Goal: Task Accomplishment & Management: Manage account settings

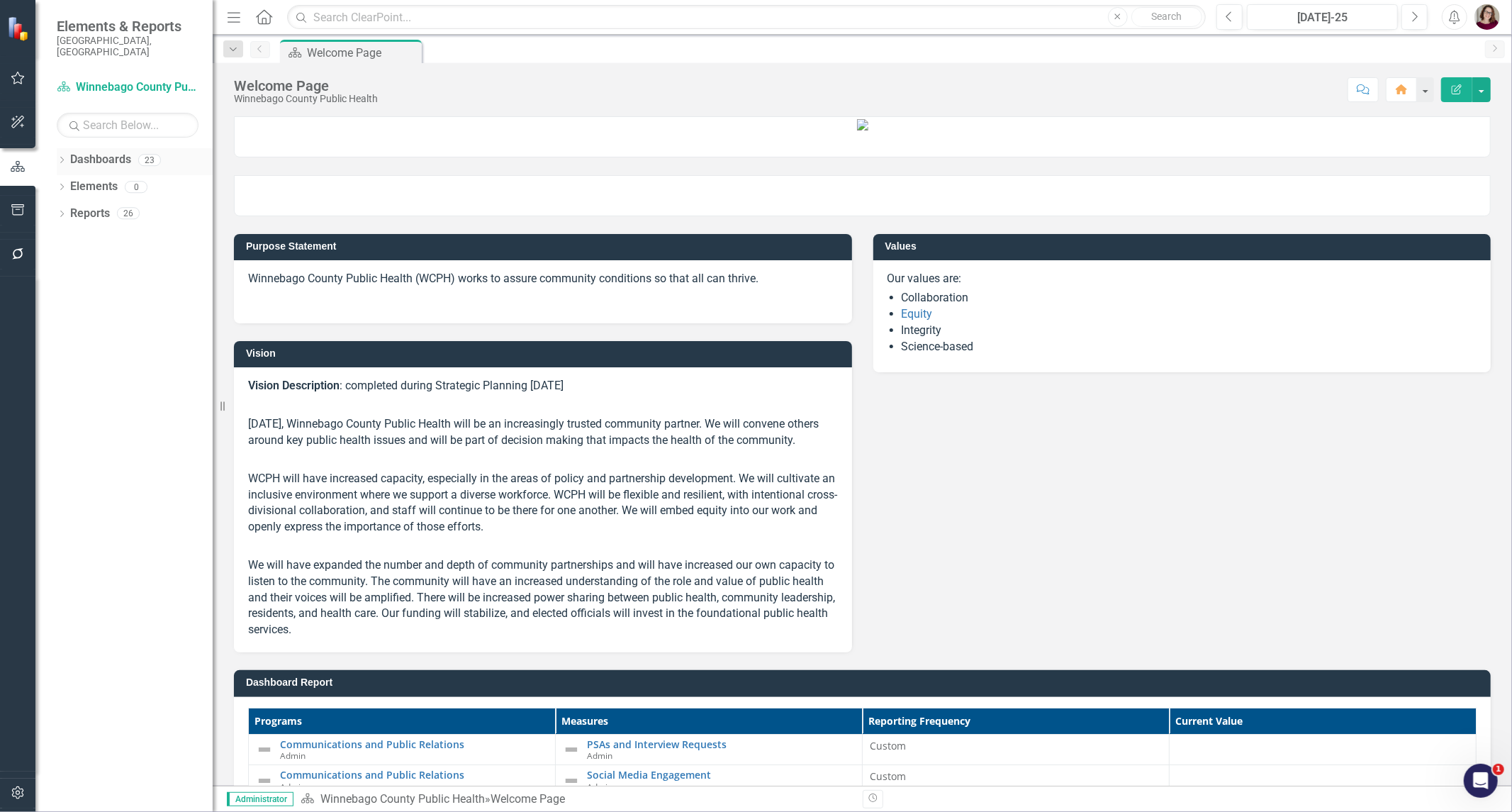
click at [59, 157] on icon "Dropdown" at bounding box center [62, 161] width 10 height 8
click at [69, 181] on div "Dropdown" at bounding box center [69, 187] width 11 height 12
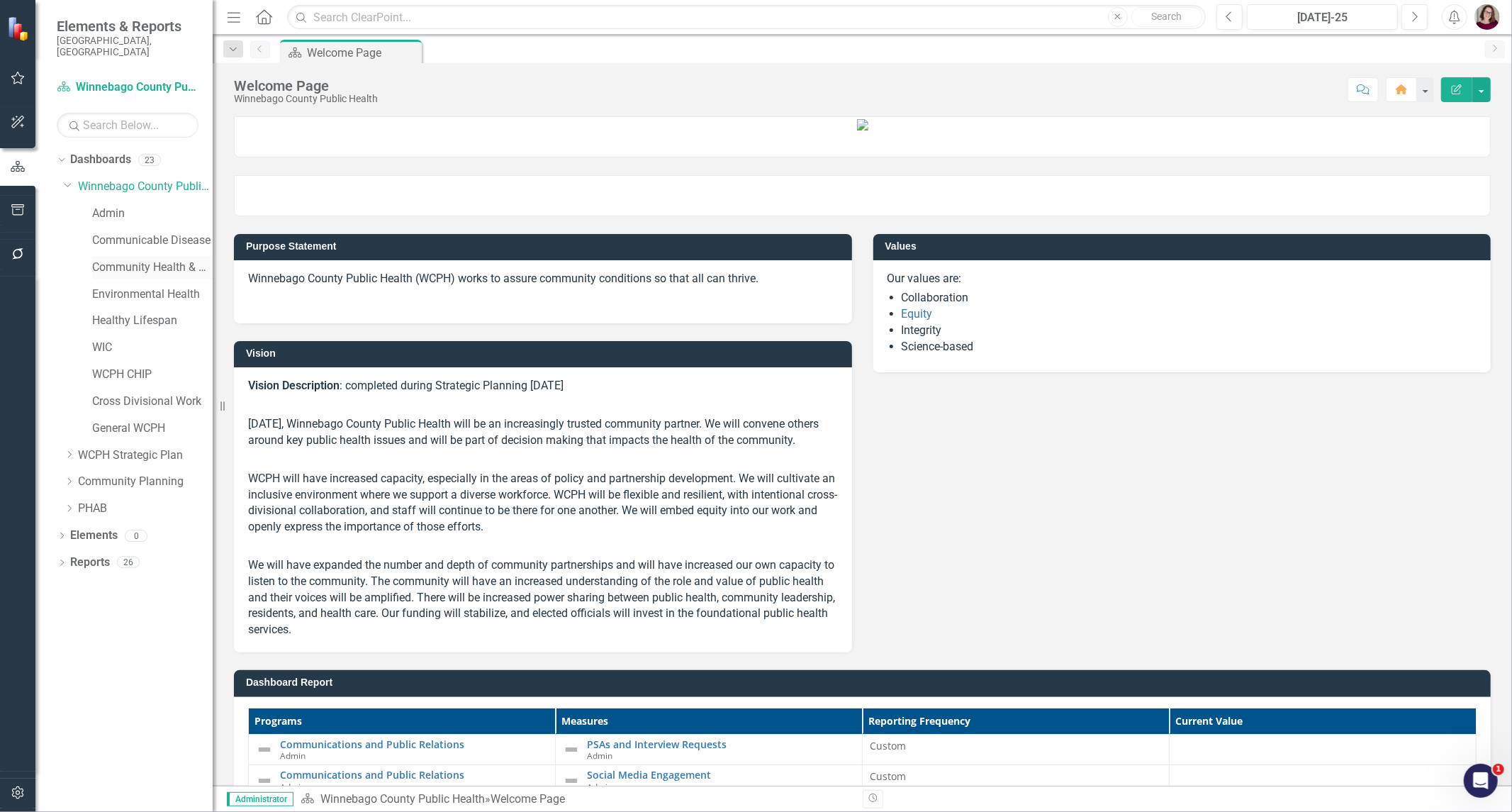
click at [140, 260] on link "Community Health & Prevention" at bounding box center [152, 268] width 121 height 16
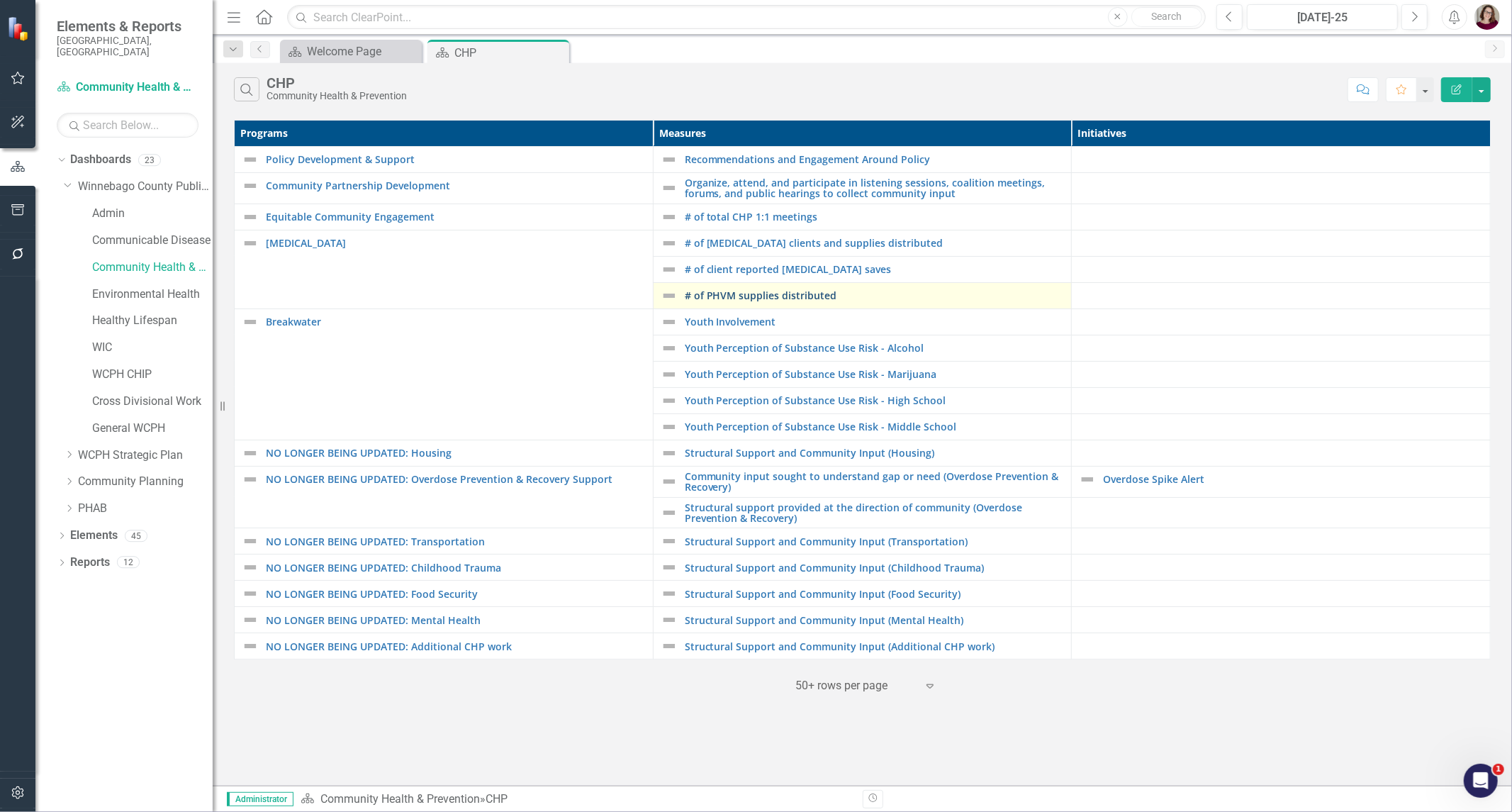
click at [717, 295] on link "# of PHVM supplies distributed" at bounding box center [875, 296] width 380 height 11
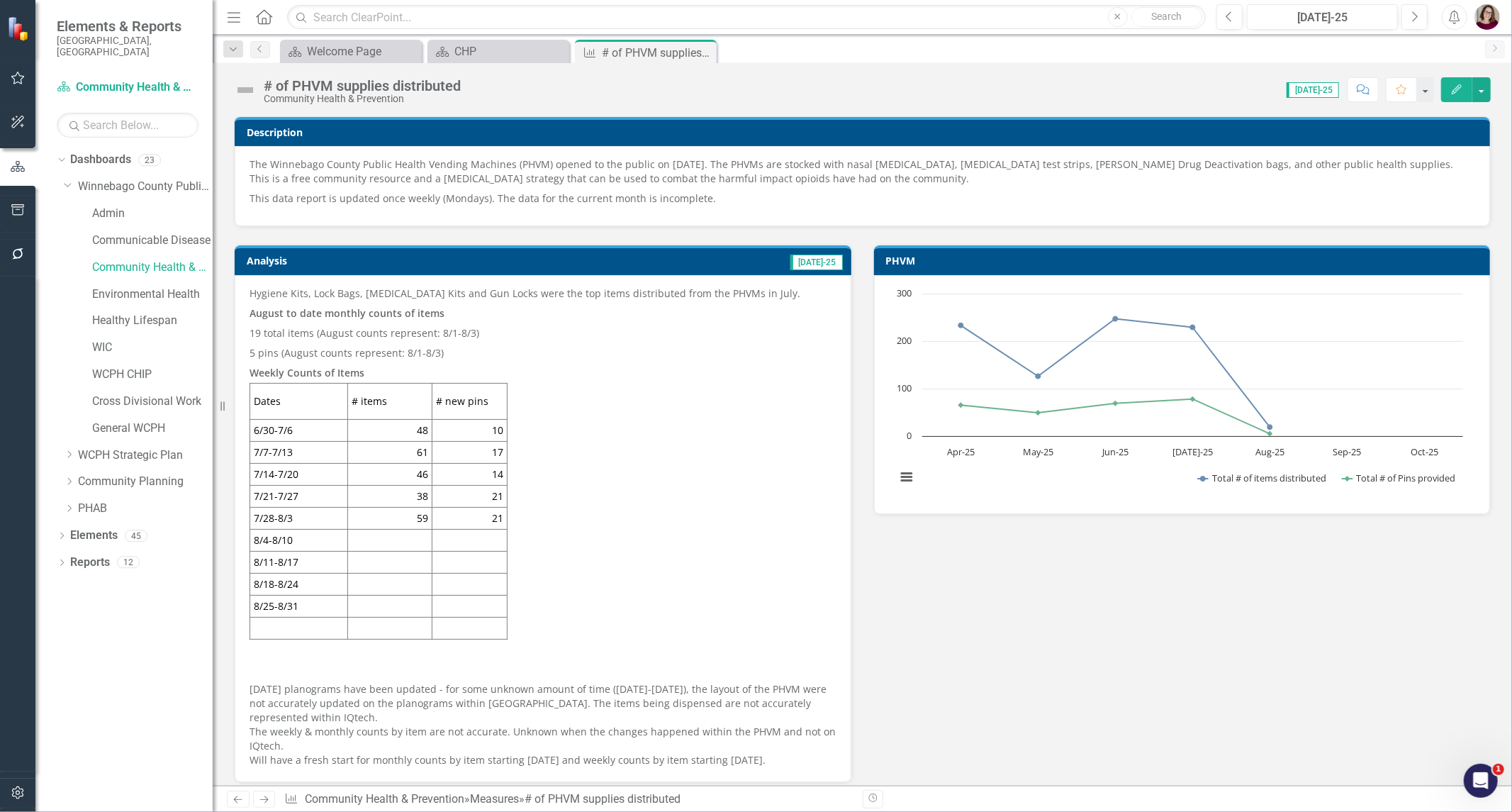
click at [416, 540] on td at bounding box center [390, 540] width 84 height 22
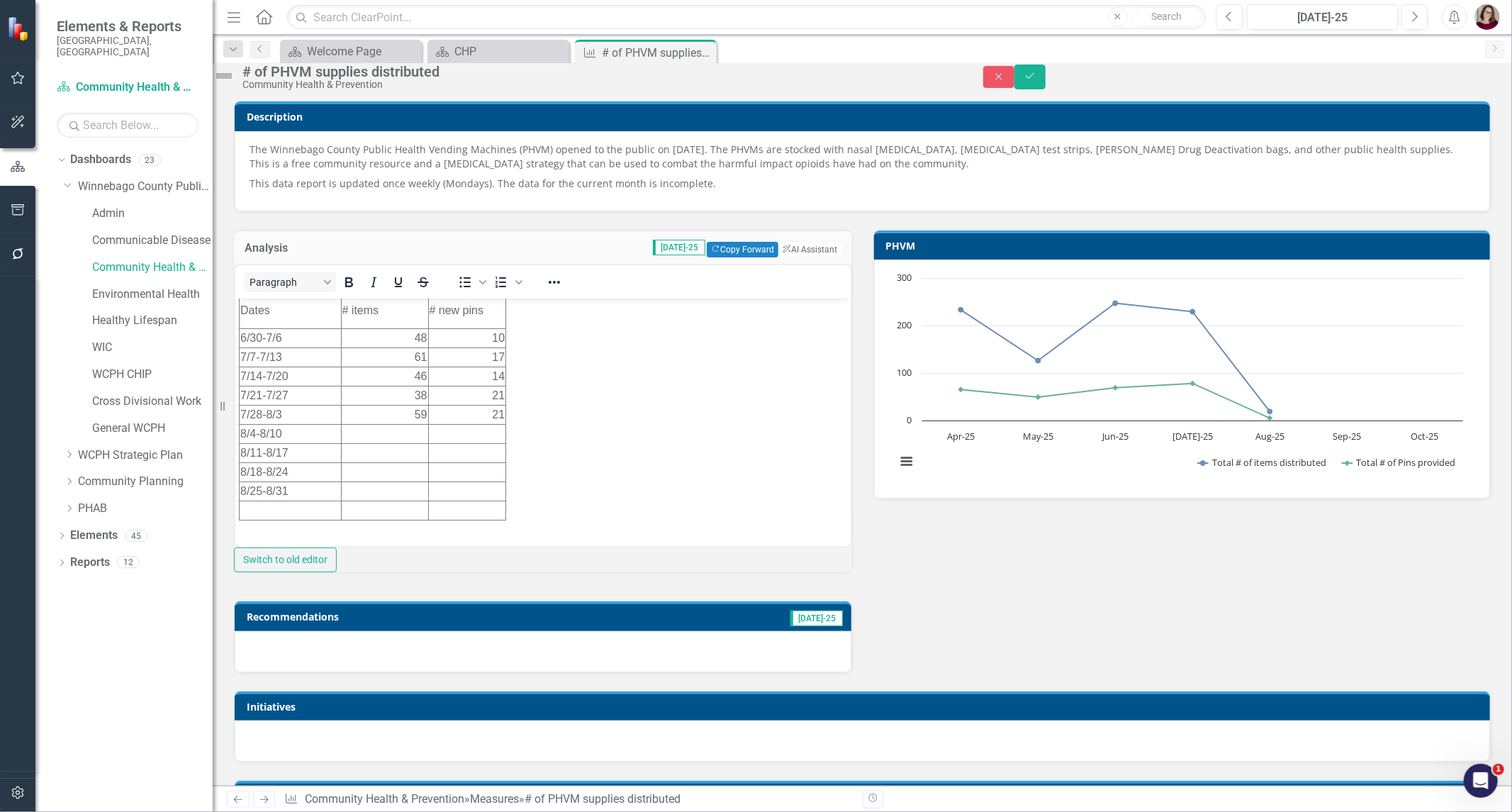
scroll to position [157, 0]
click at [395, 427] on td "Rich Text Area. Press ALT-0 for help." at bounding box center [383, 428] width 87 height 19
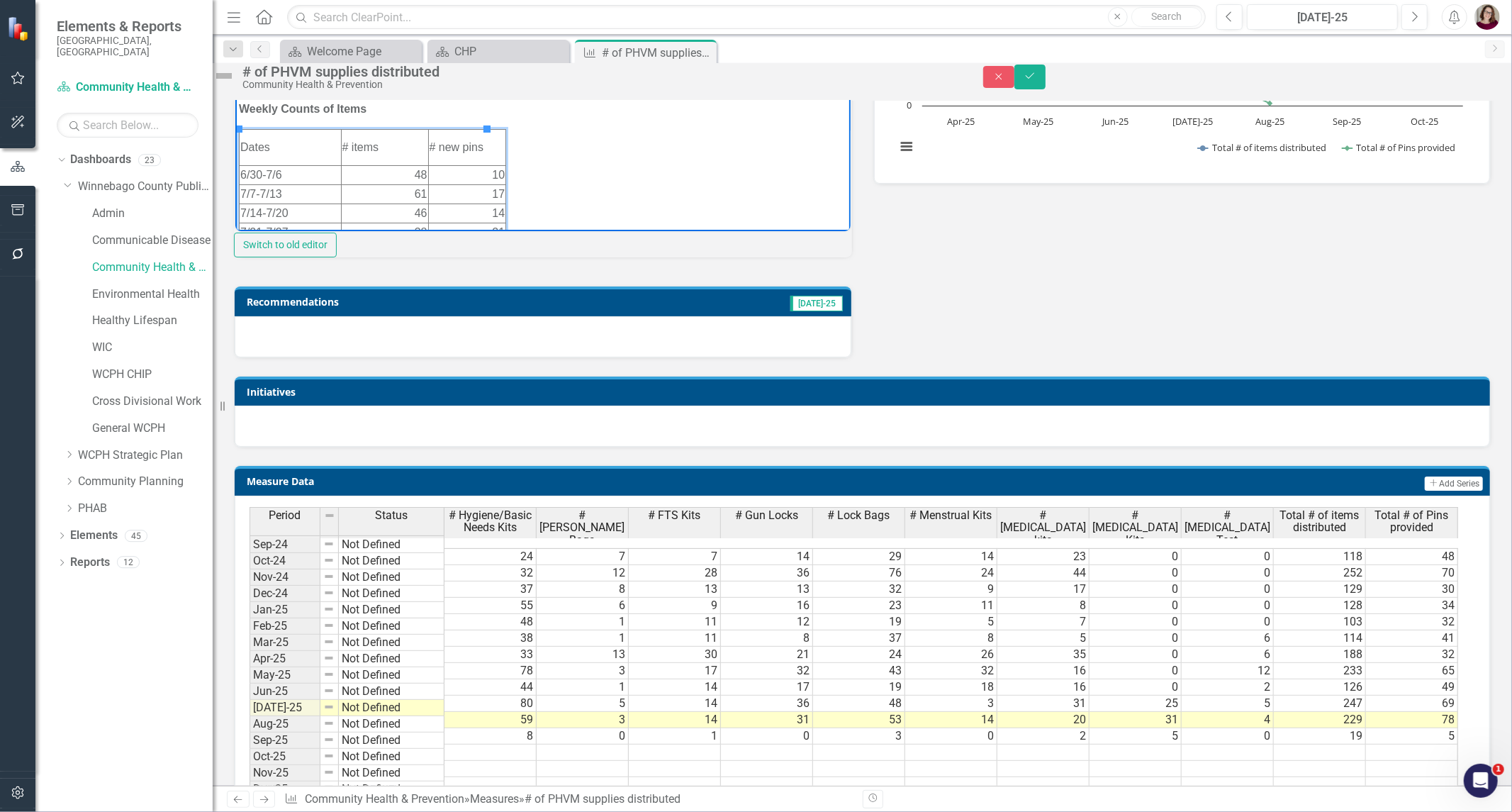
scroll to position [3, 0]
click at [526, 742] on td "8" at bounding box center [491, 734] width 92 height 16
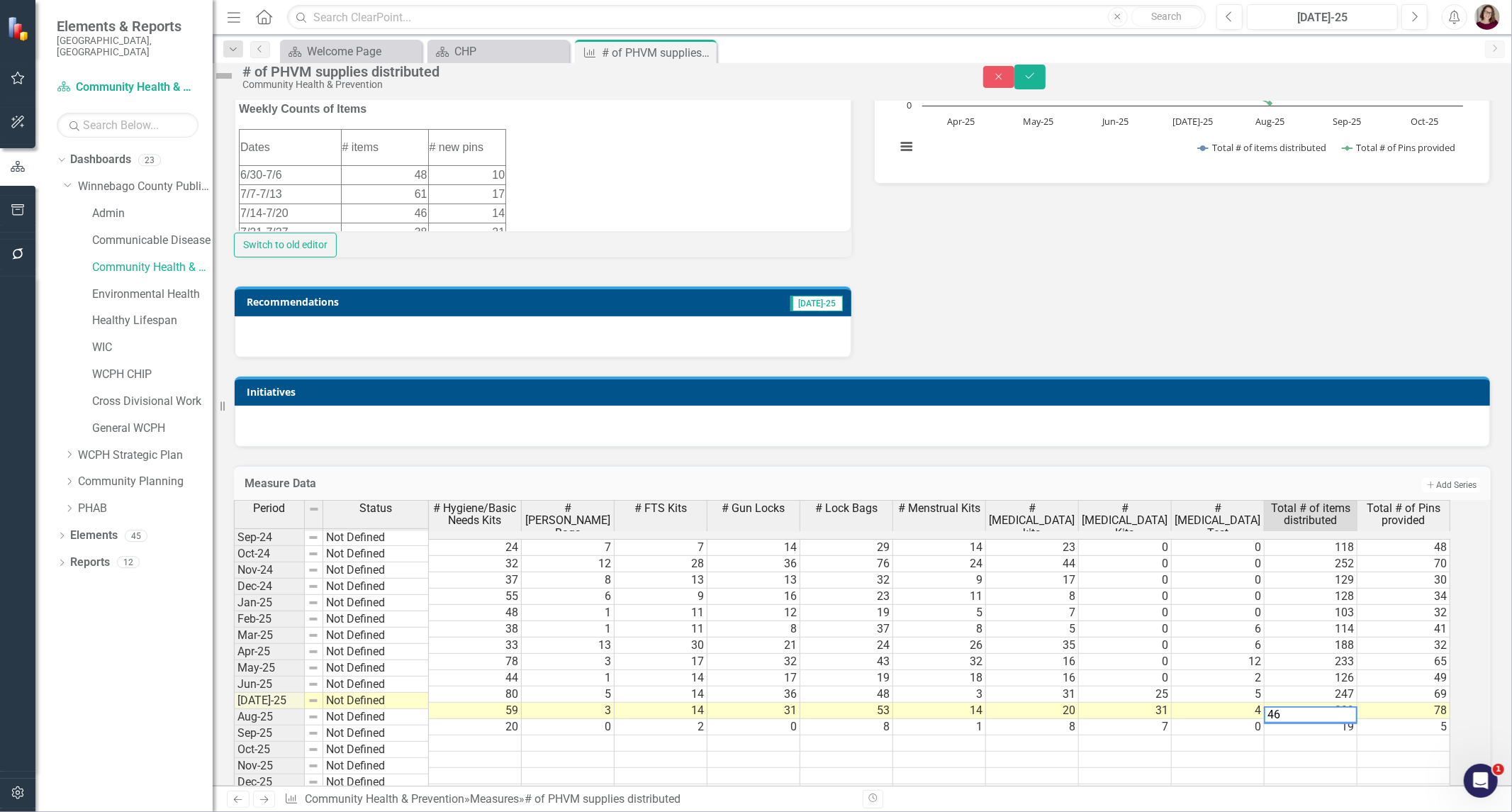
scroll to position [3, 9]
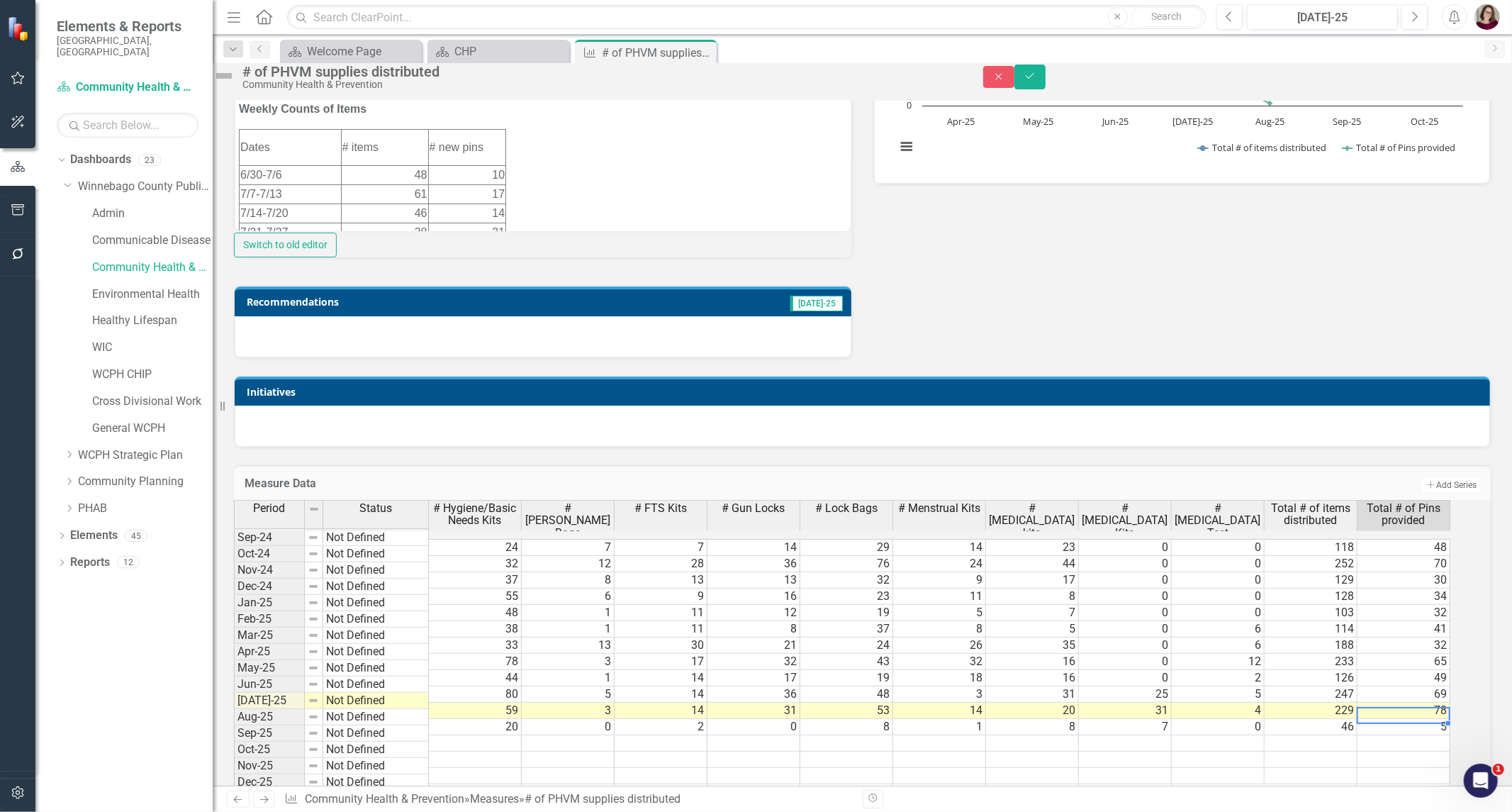
click at [1414, 736] on td "5" at bounding box center [1404, 727] width 93 height 16
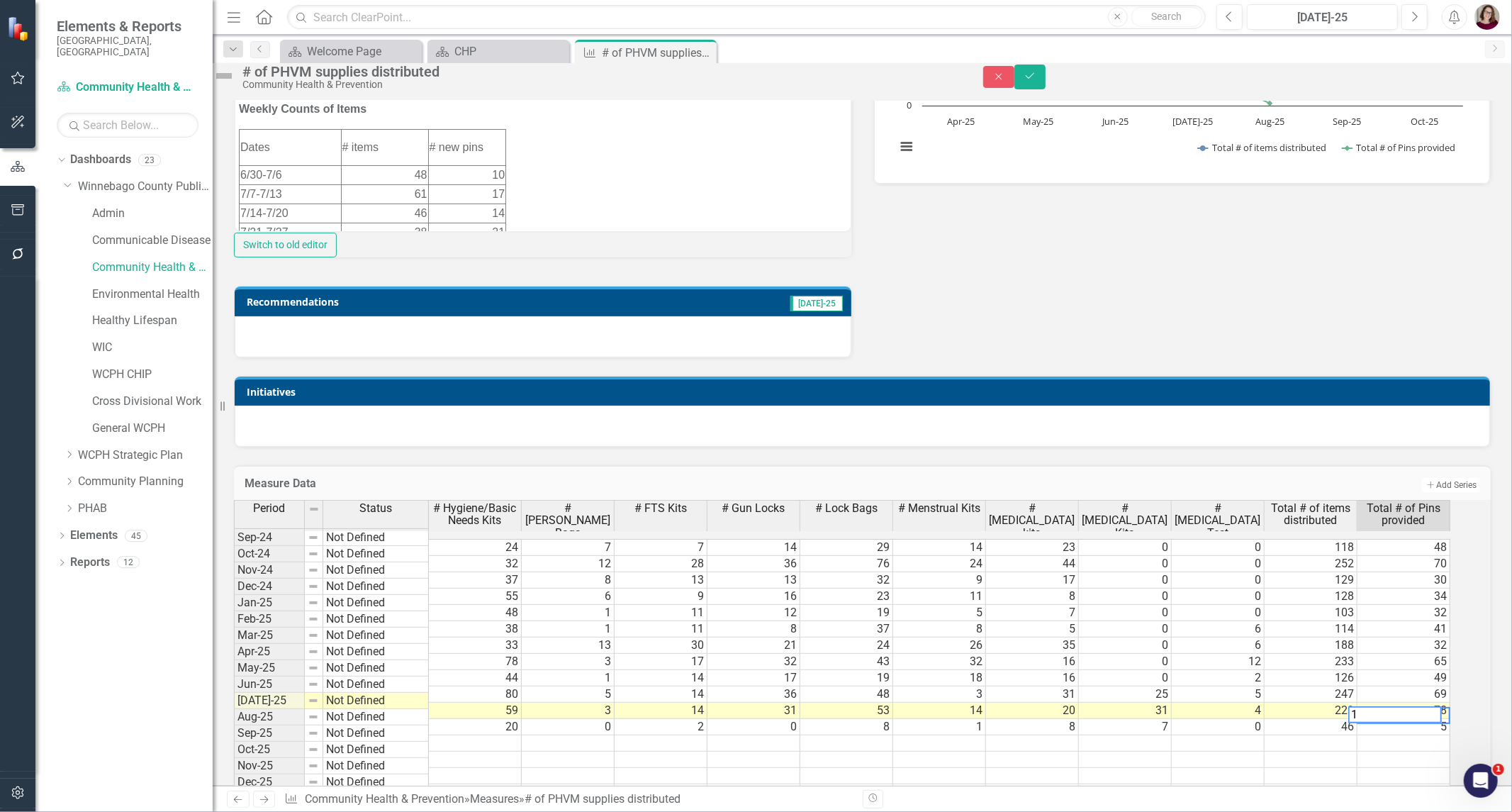
type textarea "17"
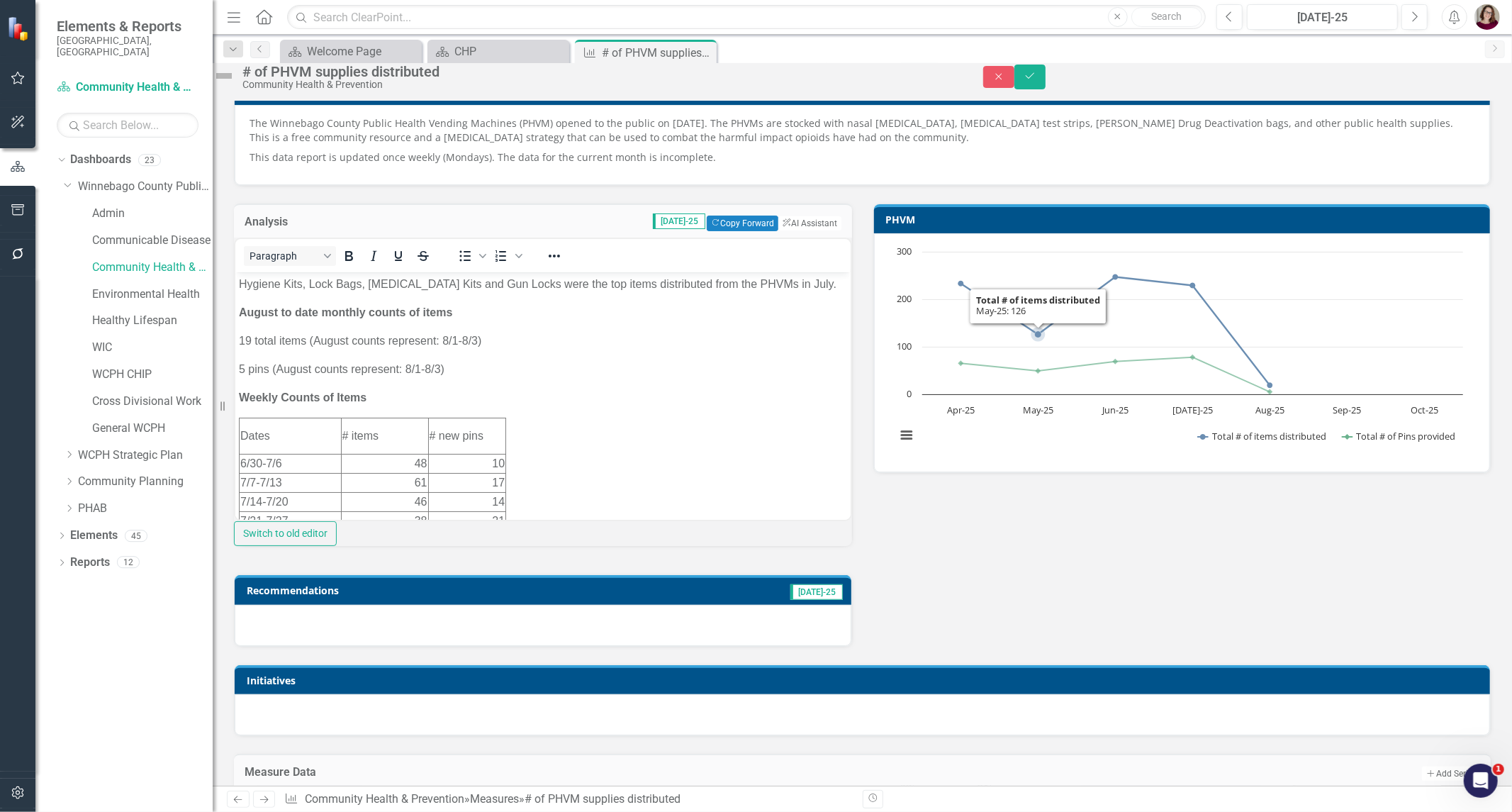
scroll to position [0, 0]
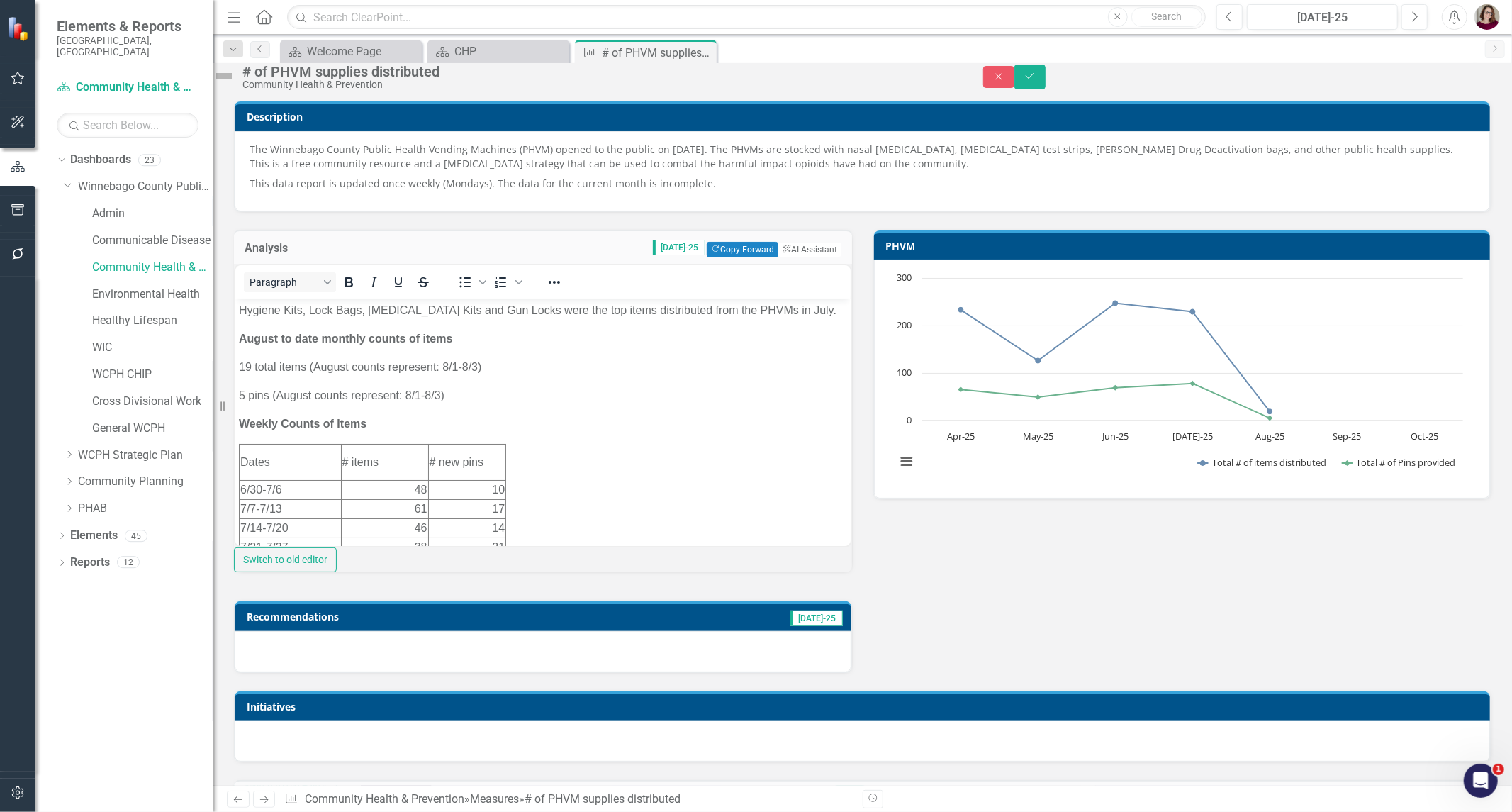
click at [240, 397] on p "5 pins (August counts represent: 8/1-8/3)" at bounding box center [543, 395] width 608 height 17
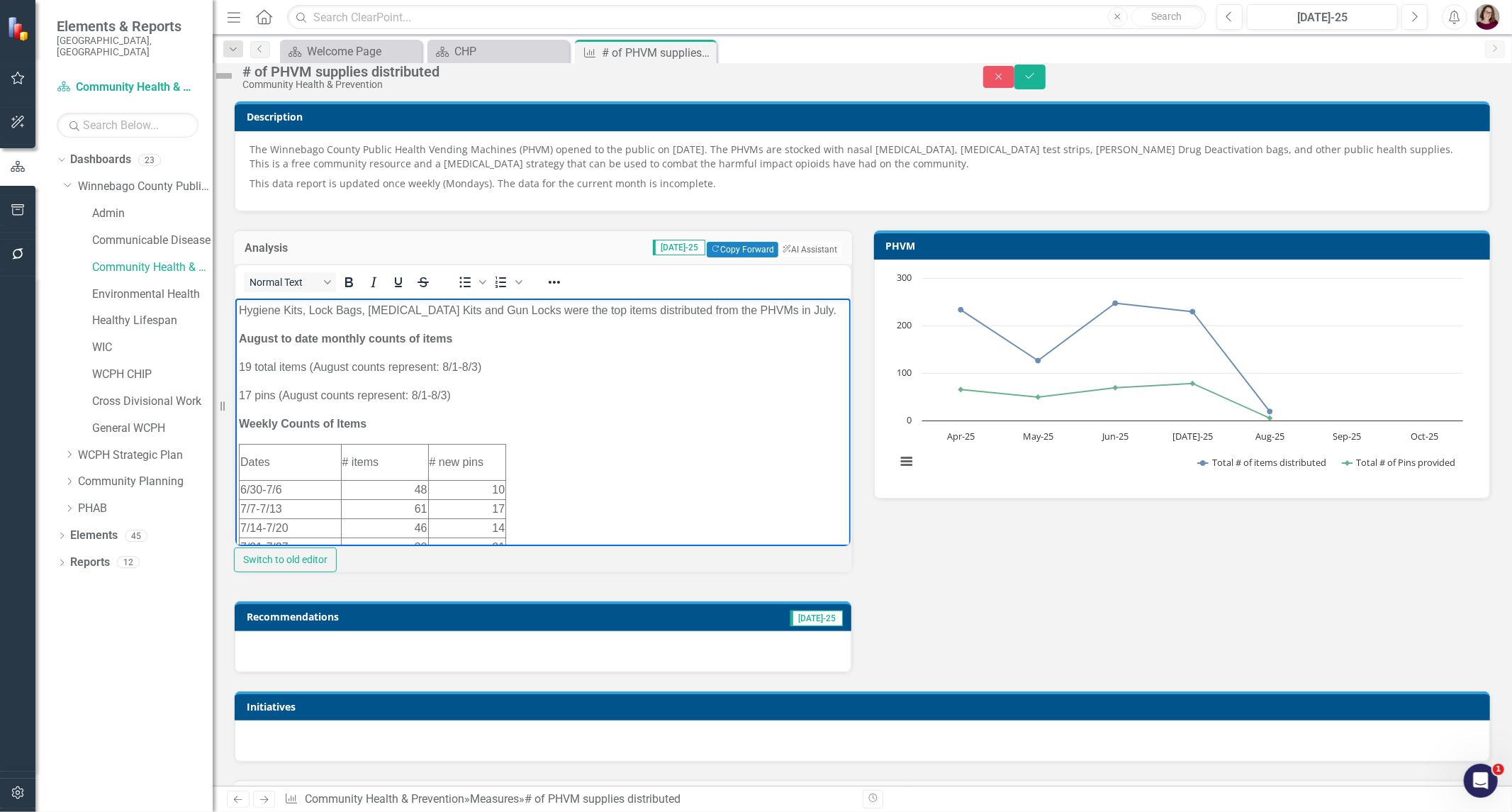
click at [442, 396] on p "17 pins (August counts represent: 8/1-8/3)" at bounding box center [543, 395] width 608 height 17
click at [246, 368] on p "19 total items (August counts represent: 8/1-8/3)" at bounding box center [543, 367] width 608 height 17
click at [472, 364] on p "46 total items (August counts represent: 8/1-8/3)" at bounding box center [543, 367] width 608 height 17
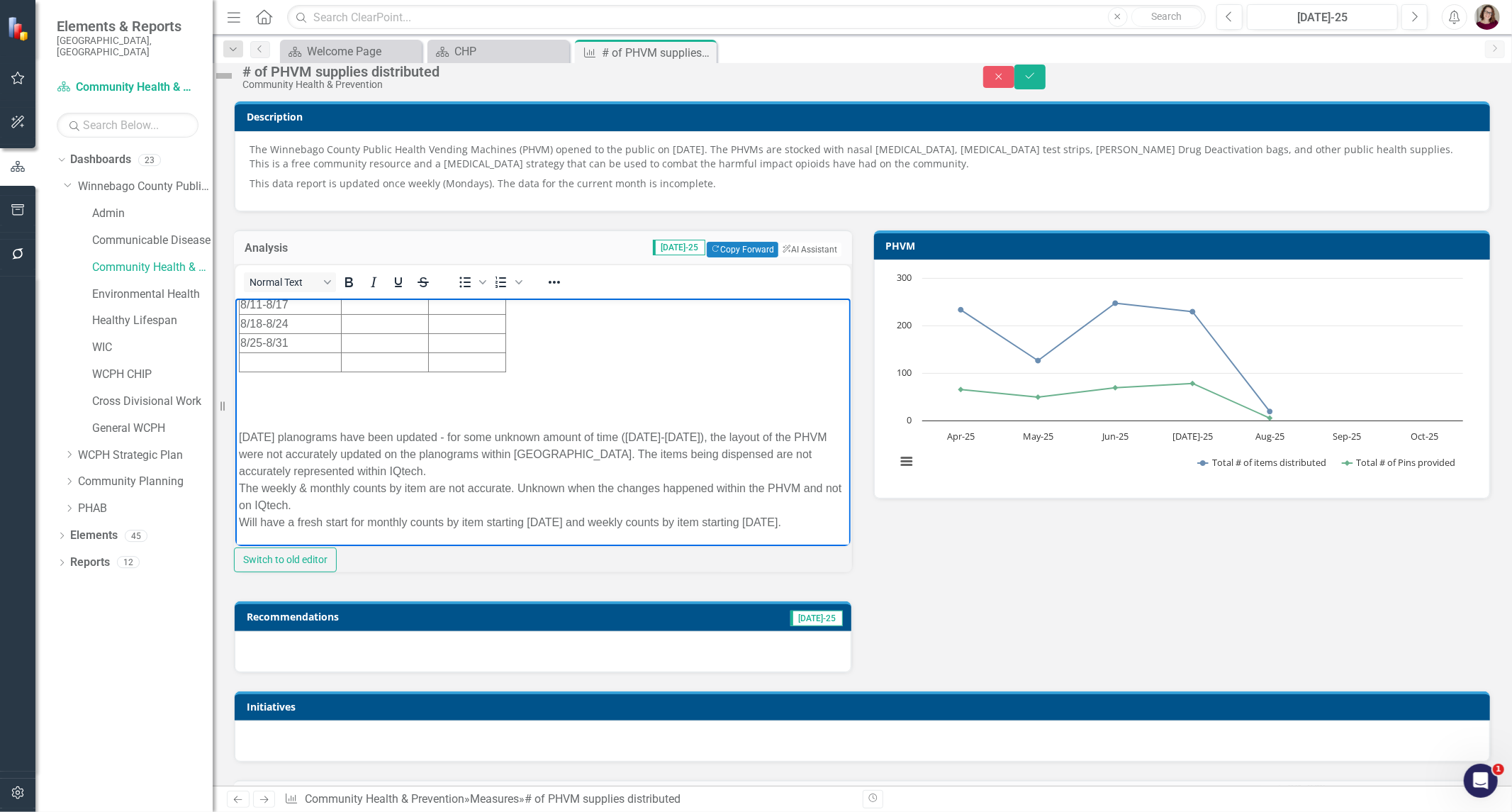
scroll to position [79, 0]
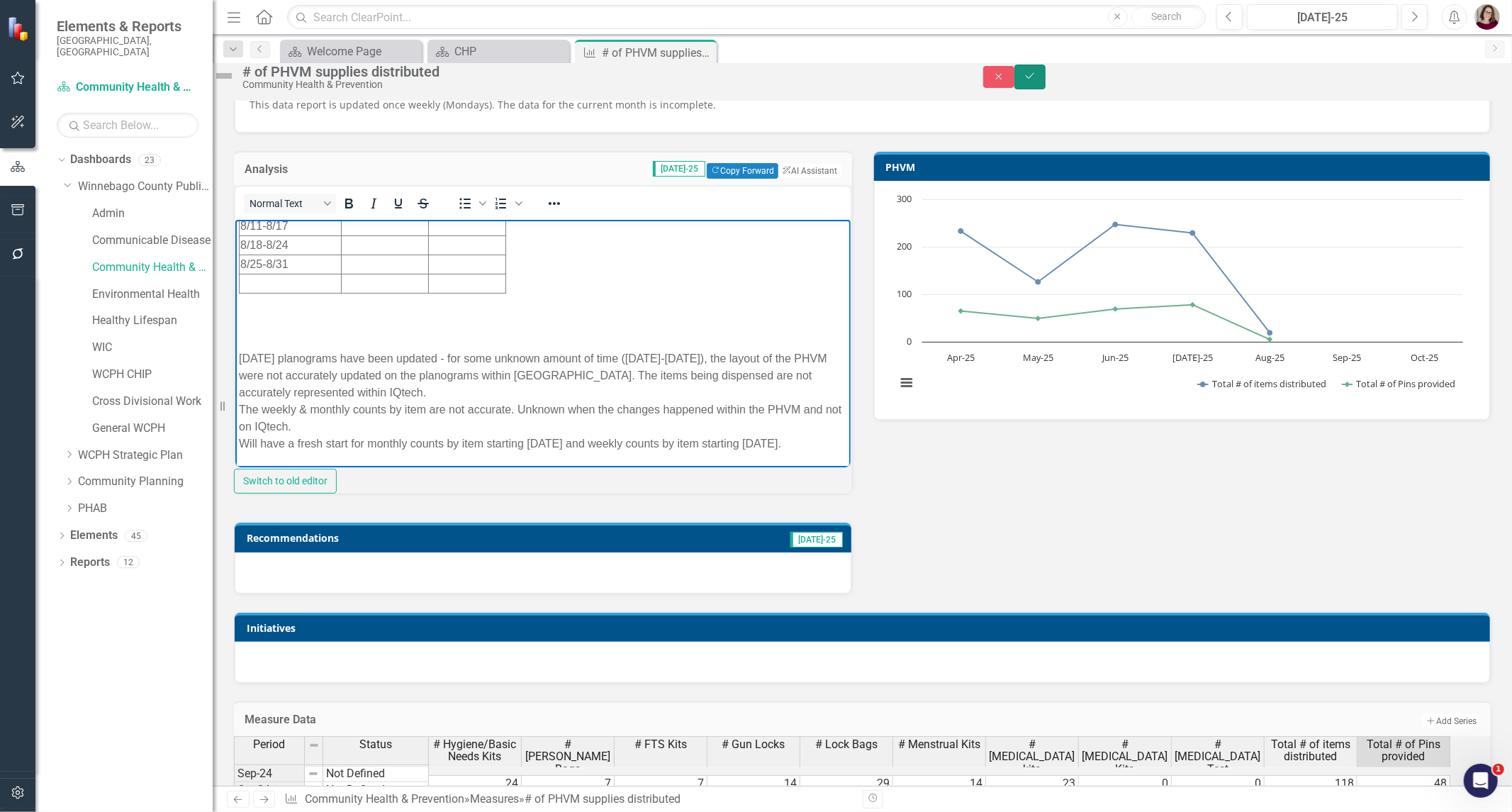
click at [1037, 81] on icon "Save" at bounding box center [1029, 76] width 12 height 10
